Goal: Complete application form

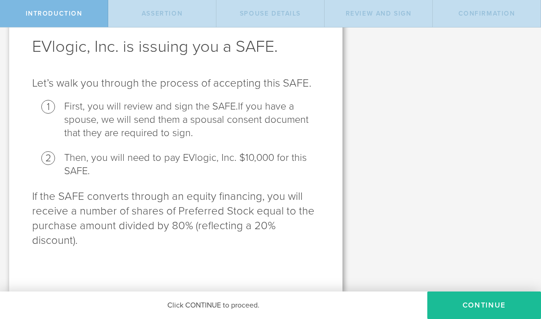
scroll to position [46, 0]
click at [472, 296] on button "Continue" at bounding box center [485, 306] width 114 height 28
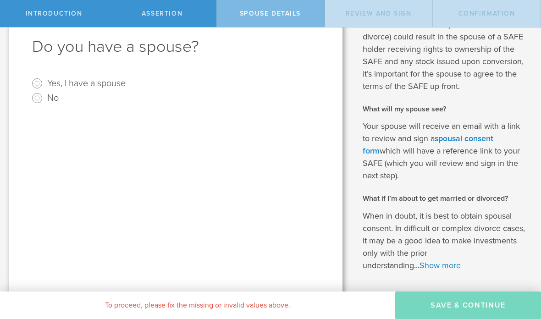
scroll to position [0, 0]
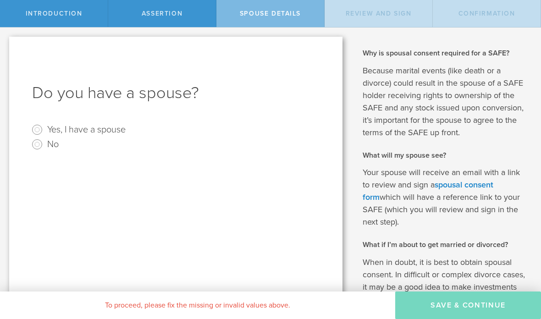
radio input "true"
click at [103, 202] on input "text" at bounding box center [208, 207] width 214 height 14
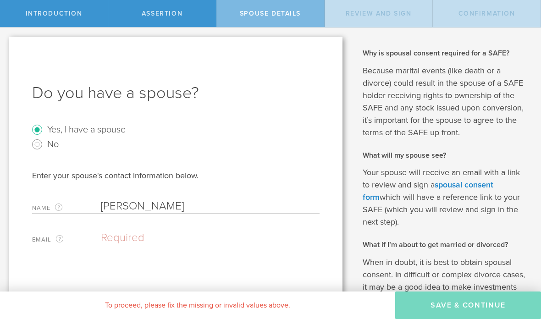
type input "[PERSON_NAME]"
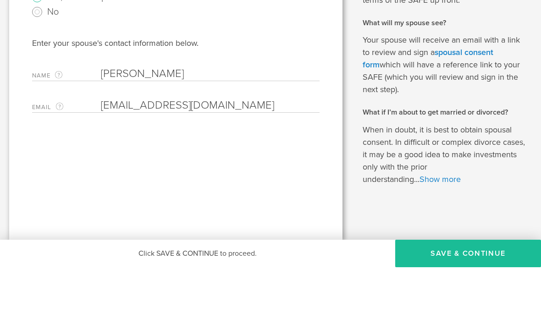
scroll to position [80, 0]
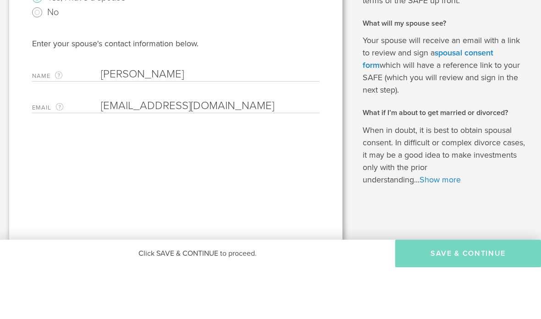
type input "[EMAIL_ADDRESS][DOMAIN_NAME]"
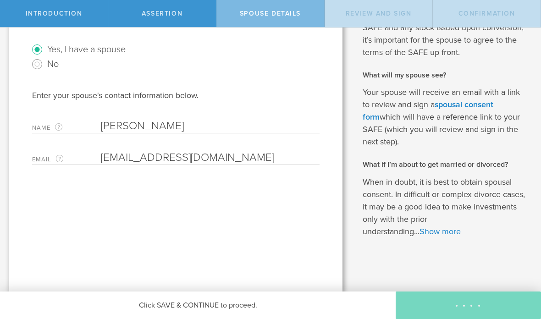
click at [436, 183] on p "When in doubt, it is best to obtain spousal consent. In difficult or complex di…" at bounding box center [445, 207] width 165 height 62
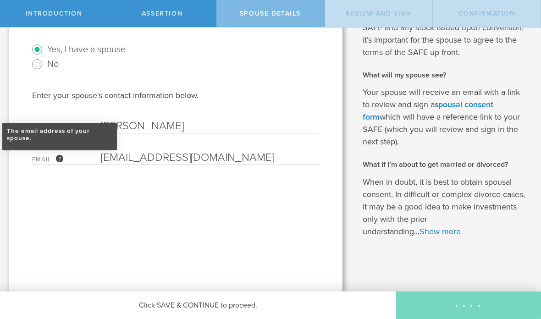
click at [61, 156] on div "The email address of your spouse." at bounding box center [59, 158] width 7 height 7
click at [61, 155] on div "The email address of your spouse." at bounding box center [59, 151] width 7 height 7
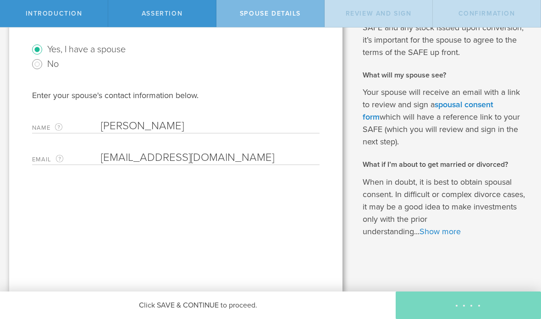
click at [65, 119] on div "Name The first and last name of your spouse. Sylvia Gonzalez Clear" at bounding box center [176, 124] width 288 height 19
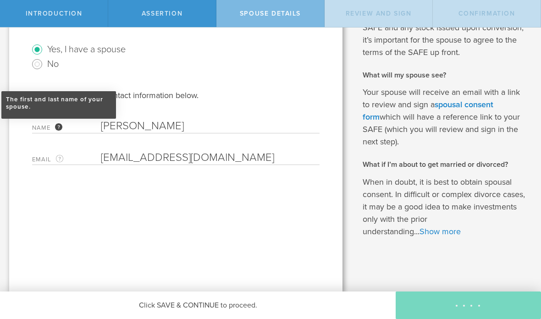
click at [62, 128] on div "The first and last name of your spouse." at bounding box center [58, 126] width 7 height 7
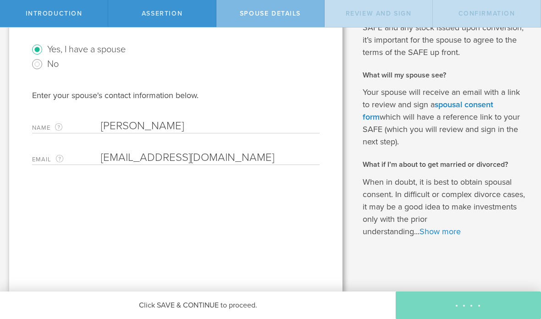
click at [63, 127] on label "Name The first and last name of your spouse." at bounding box center [66, 128] width 69 height 11
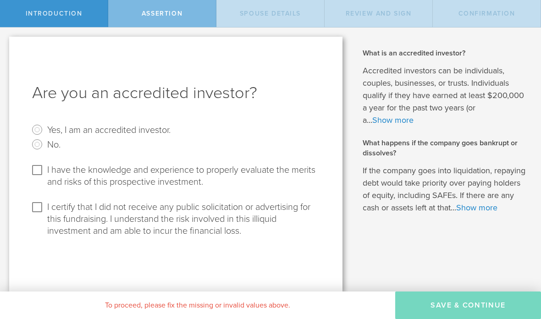
radio input "true"
click at [42, 127] on input "Yes, I am an accredited investor." at bounding box center [37, 130] width 15 height 15
checkbox input "true"
click at [44, 169] on input "I have the knowledge and experience to properly evaluate the merits and risks o…" at bounding box center [37, 170] width 15 height 15
checkbox input "true"
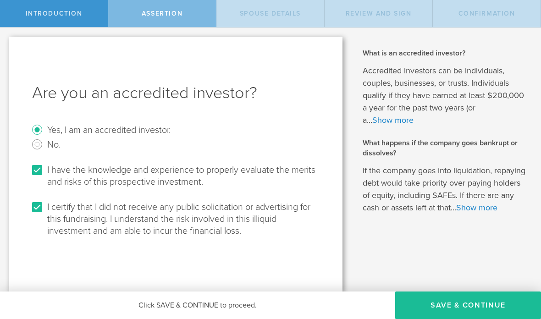
click at [39, 212] on input "I certify that I did not receive any public solicitation or advertising for thi…" at bounding box center [37, 207] width 15 height 15
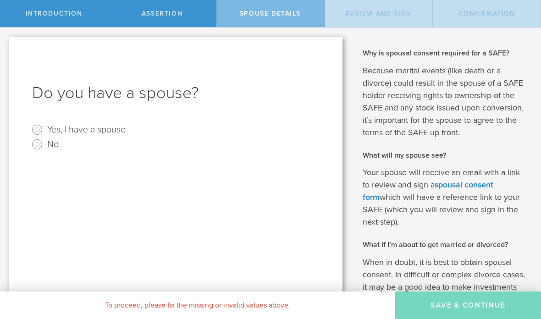
click at [35, 123] on input "Yes, I have a spouse" at bounding box center [37, 130] width 15 height 15
radio input "true"
click at [108, 209] on input "text" at bounding box center [208, 207] width 214 height 14
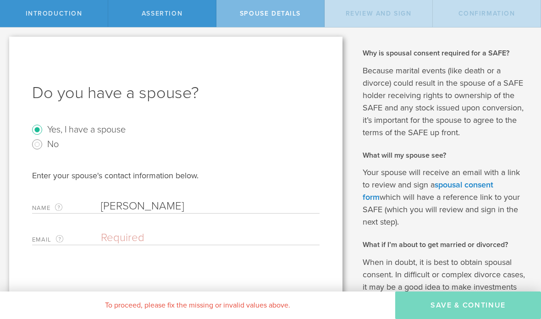
type input "[PERSON_NAME]"
click at [123, 231] on input "email" at bounding box center [208, 238] width 214 height 14
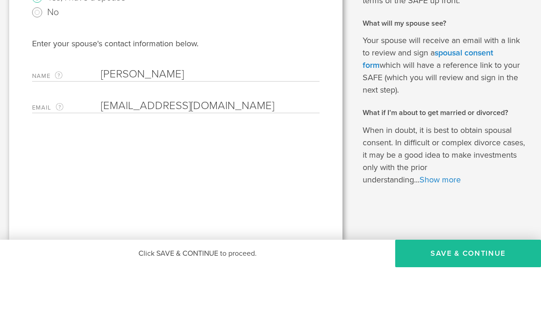
scroll to position [80, 0]
type input "[EMAIL_ADDRESS][DOMAIN_NAME]"
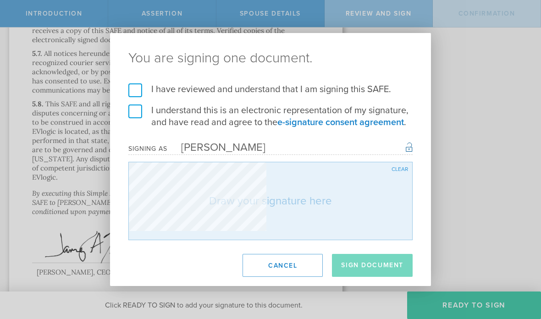
scroll to position [0, 0]
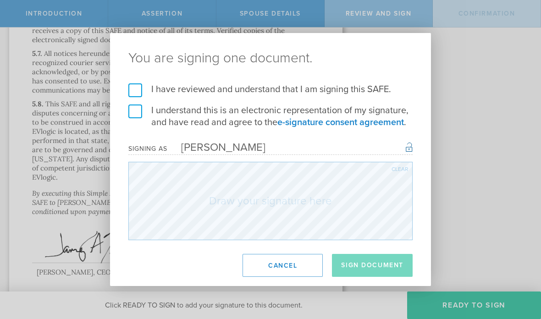
click at [140, 92] on label "I have reviewed and understand that I am signing this SAFE." at bounding box center [270, 90] width 284 height 12
click input "I understand this is an electronic representation of my signature, and have rea…" at bounding box center [0, 0] width 0 height 0
click at [139, 110] on label "I understand this is an electronic representation of my signature, and have rea…" at bounding box center [270, 117] width 284 height 24
click input "I have reviewed and understand that I am signing this SAFE." at bounding box center [0, 0] width 0 height 0
click at [141, 91] on label "I have reviewed and understand that I am signing this SAFE." at bounding box center [270, 90] width 284 height 12
